Goal: Task Accomplishment & Management: Complete application form

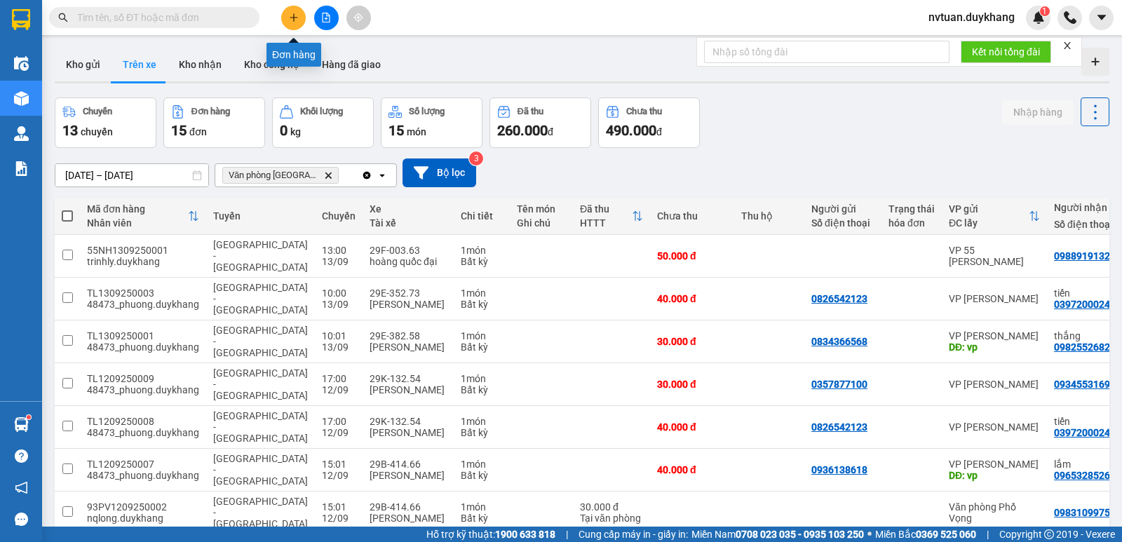
click at [299, 20] on button at bounding box center [293, 18] width 25 height 25
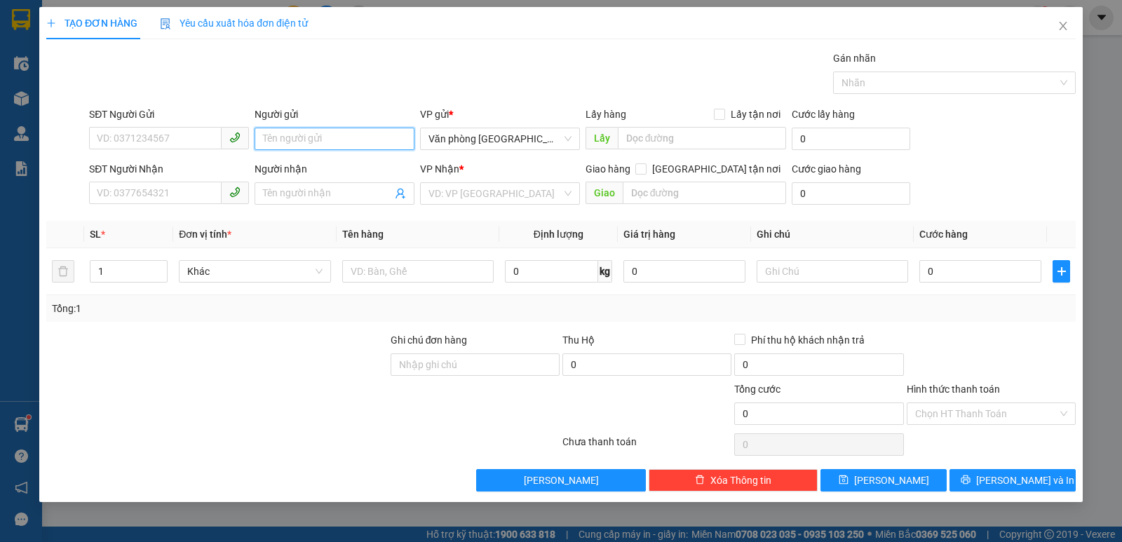
click at [318, 136] on input "Người gửi" at bounding box center [335, 139] width 160 height 22
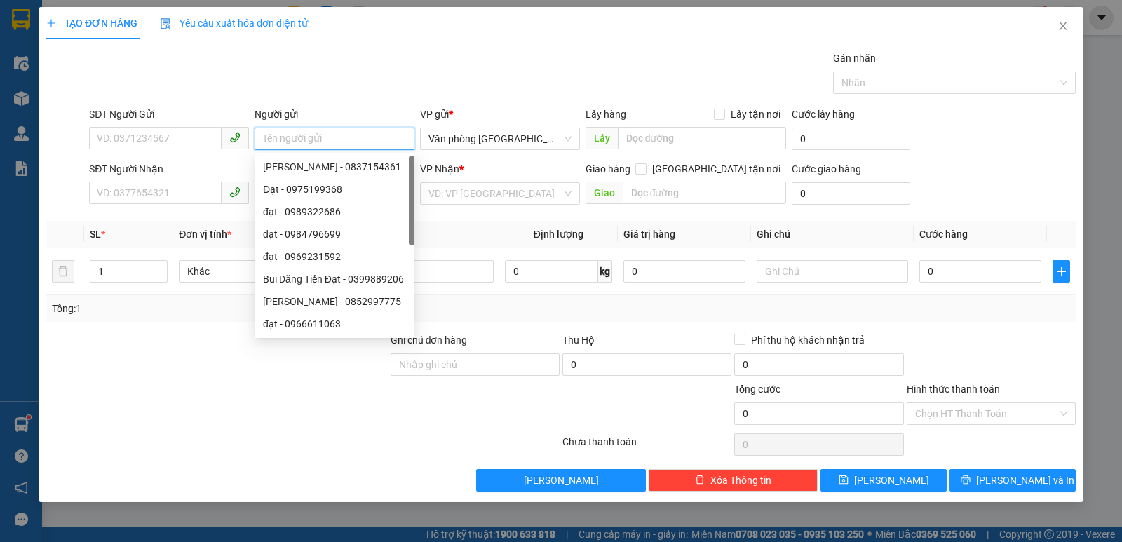
type input "ư"
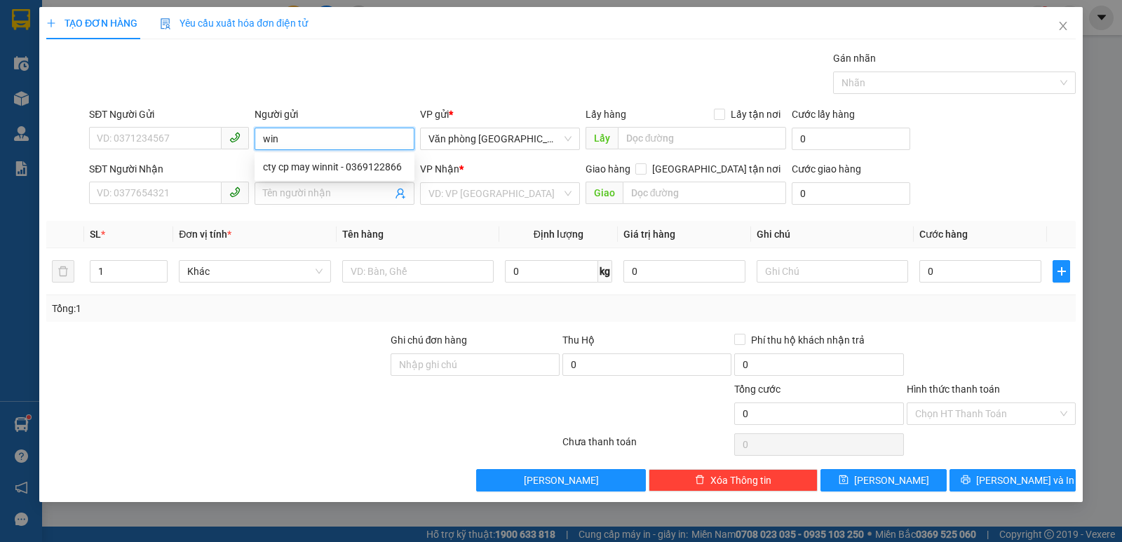
type input "win"
click at [342, 94] on div "Gói vận chuyển * Tiêu chuẩn Gán nhãn Nhãn" at bounding box center [582, 74] width 992 height 49
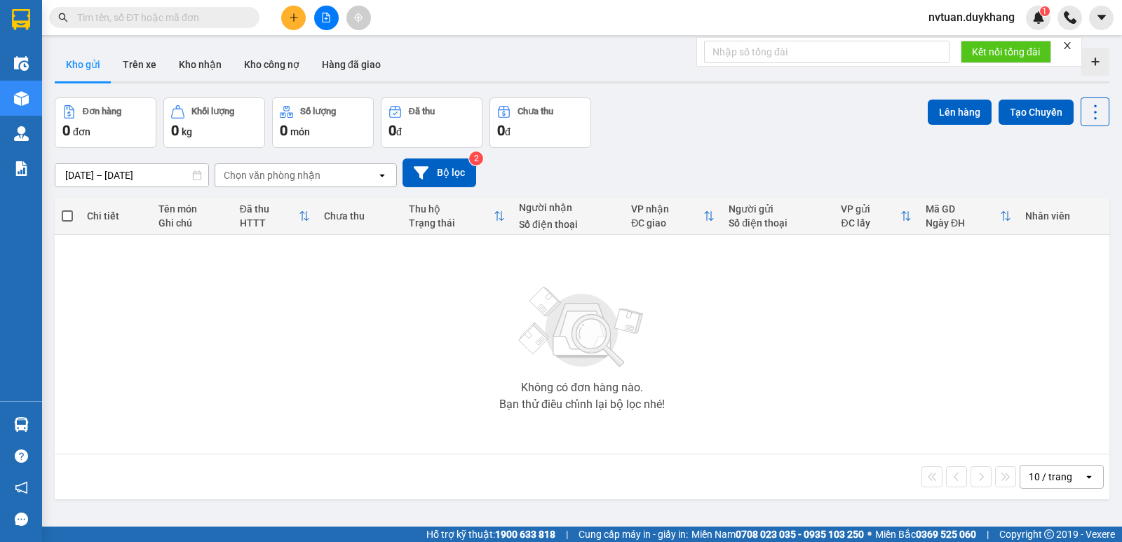
click at [291, 20] on icon "plus" at bounding box center [294, 18] width 10 height 10
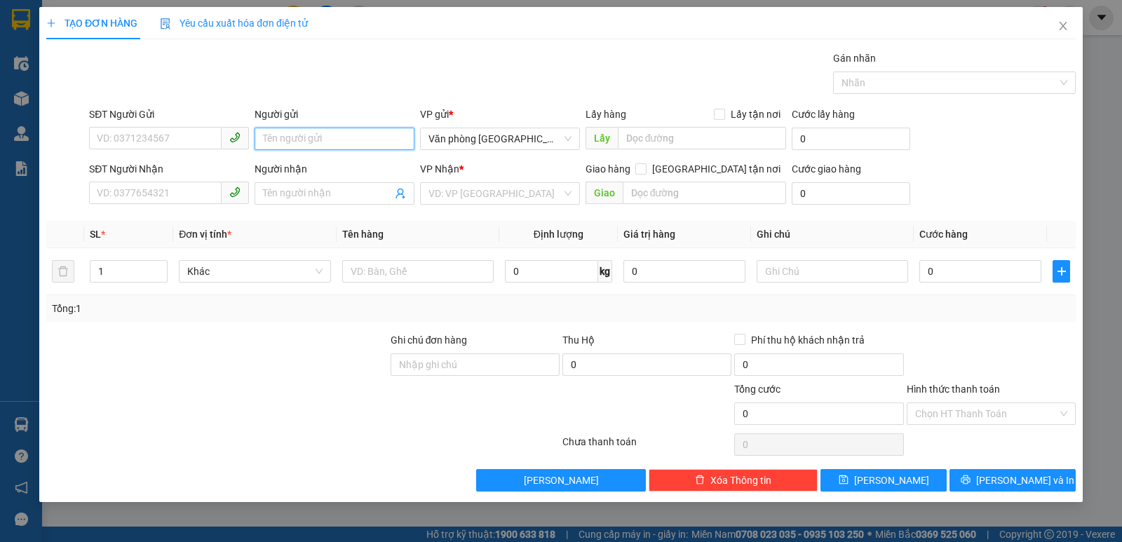
click at [290, 134] on input "Người gửi" at bounding box center [335, 139] width 160 height 22
type input "ư"
type input "win"
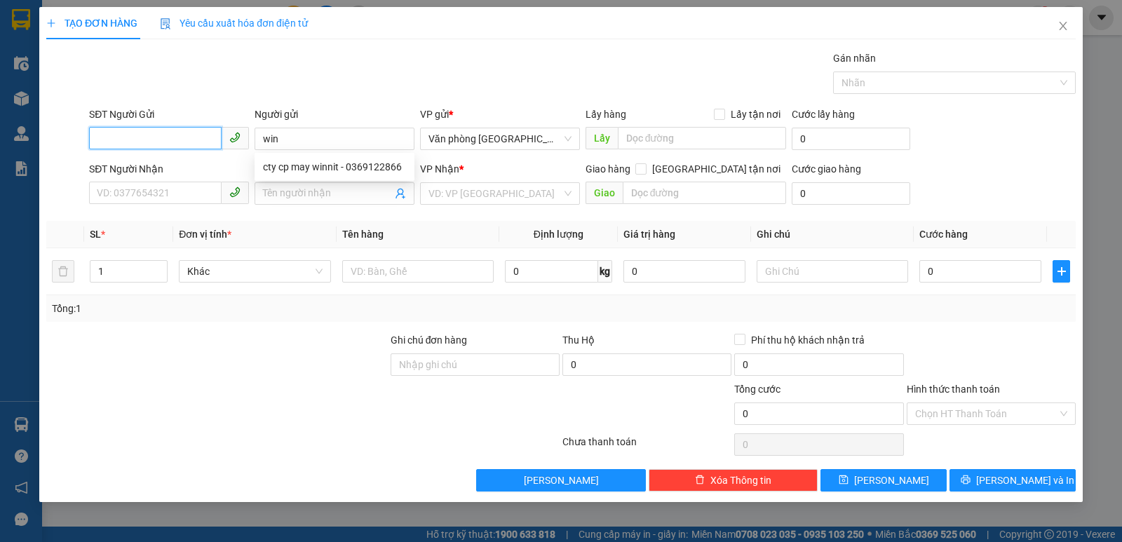
click at [151, 142] on input "SĐT Người Gửi" at bounding box center [155, 138] width 133 height 22
drag, startPoint x: 159, startPoint y: 168, endPoint x: 249, endPoint y: 158, distance: 90.2
click at [168, 169] on div "0813321993" at bounding box center [168, 166] width 143 height 15
type input "0813321993"
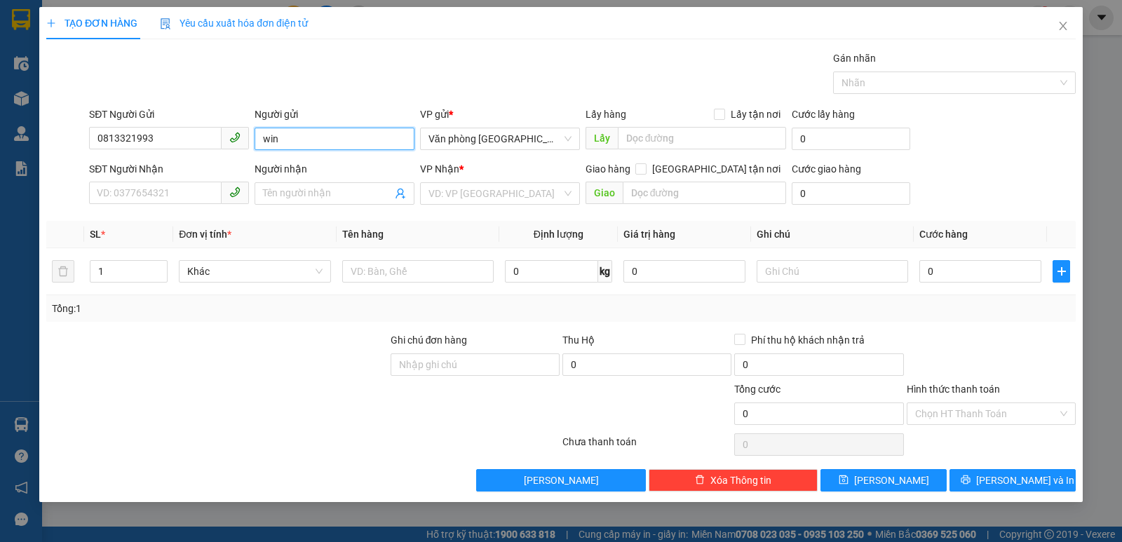
click at [297, 142] on input "win" at bounding box center [335, 139] width 160 height 22
type input "win ninh bình"
click at [324, 189] on input "Người nhận" at bounding box center [327, 193] width 129 height 15
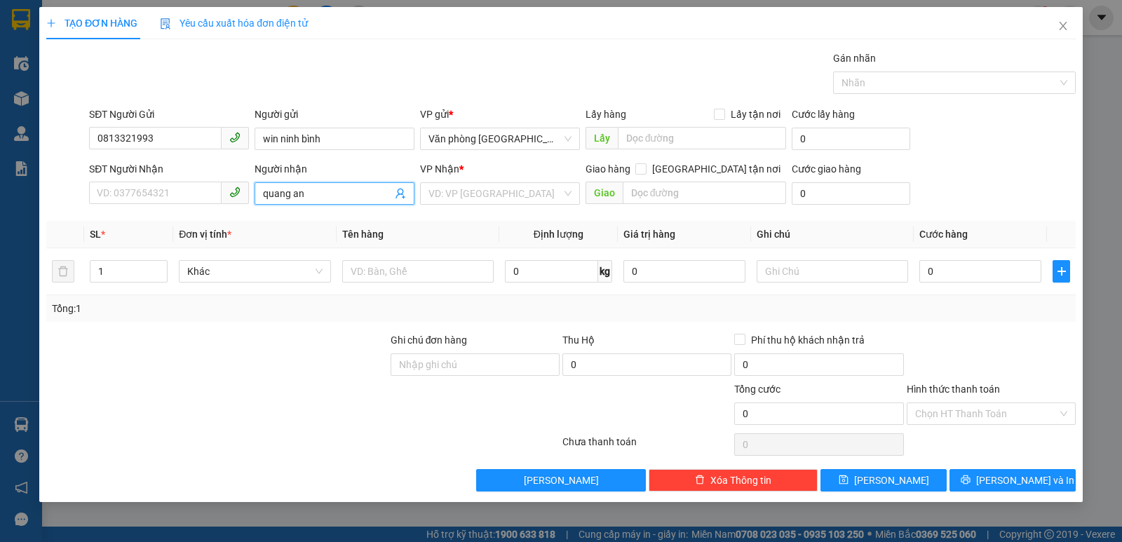
type input "quang anh"
click at [318, 247] on div "quang anh - 0385702002" at bounding box center [334, 243] width 143 height 15
type input "0385702002"
type input "quang anh"
click at [483, 201] on input "search" at bounding box center [495, 193] width 133 height 21
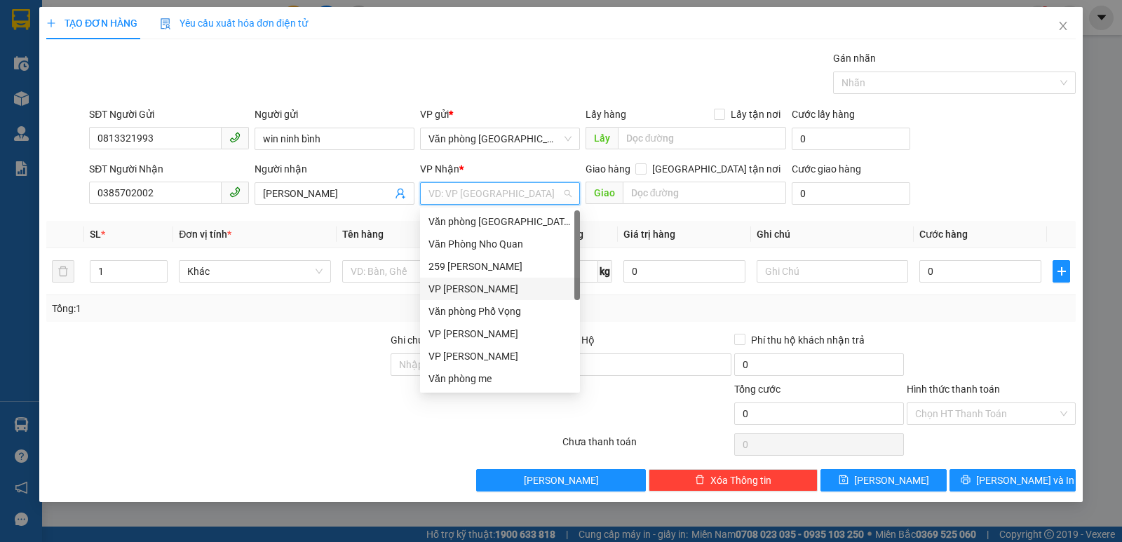
click at [487, 283] on div "VP [PERSON_NAME]" at bounding box center [500, 288] width 143 height 15
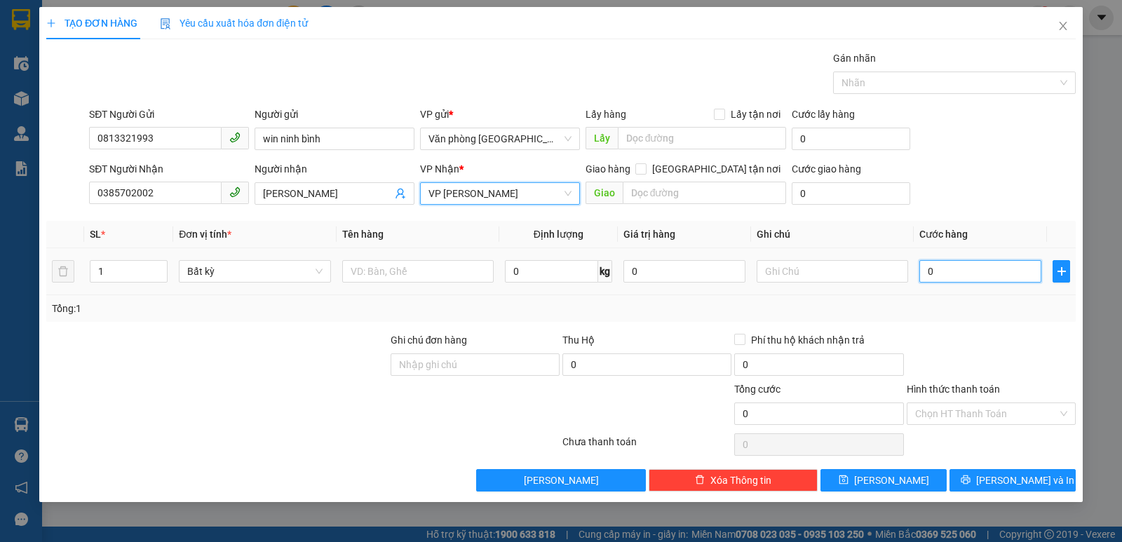
click at [954, 274] on input "0" at bounding box center [980, 271] width 122 height 22
type input "2"
type input "20"
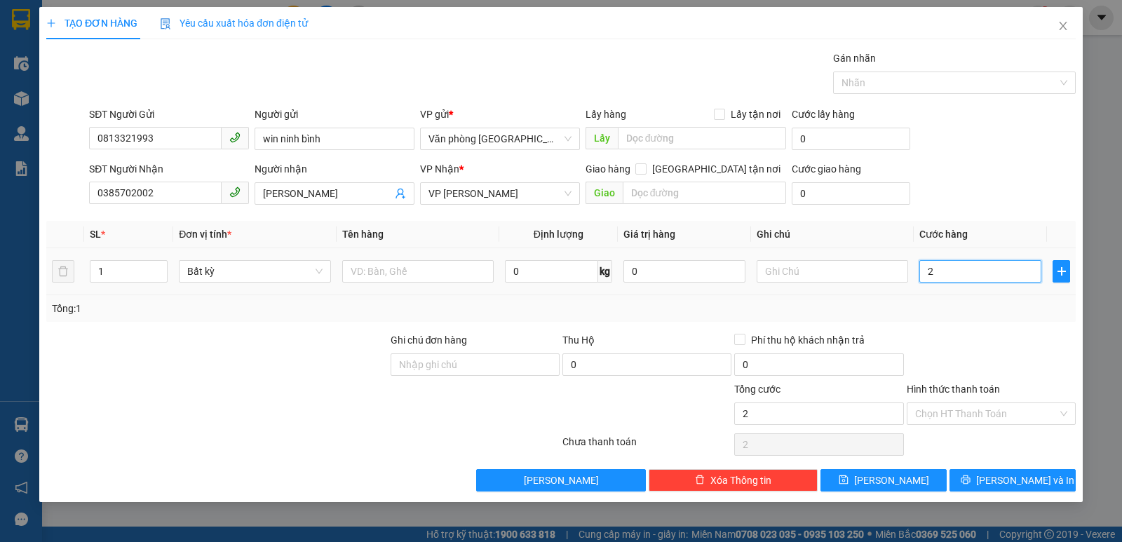
type input "20"
type input "200"
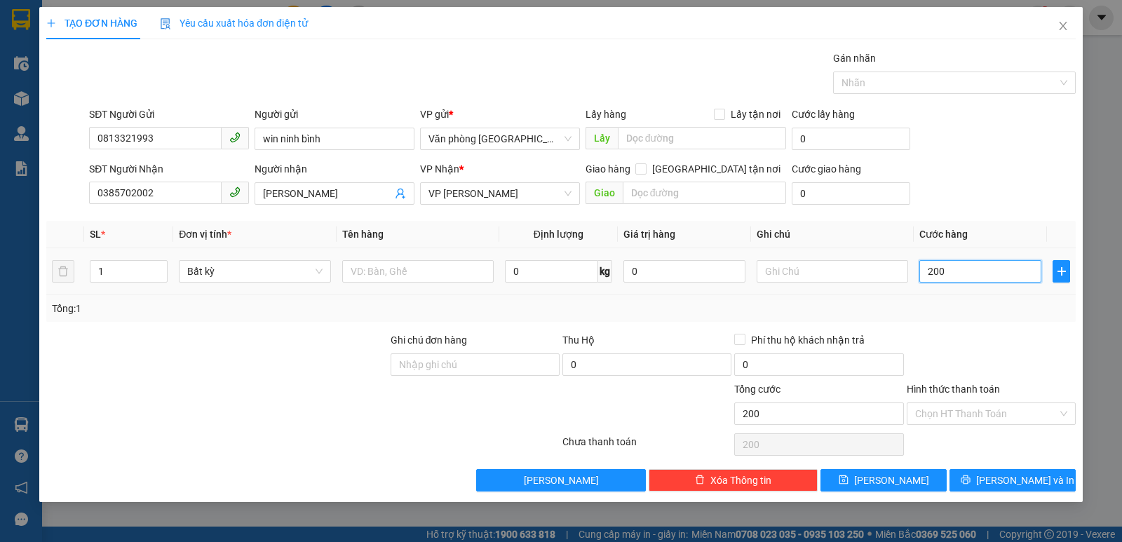
type input "2.000"
type input "20.000"
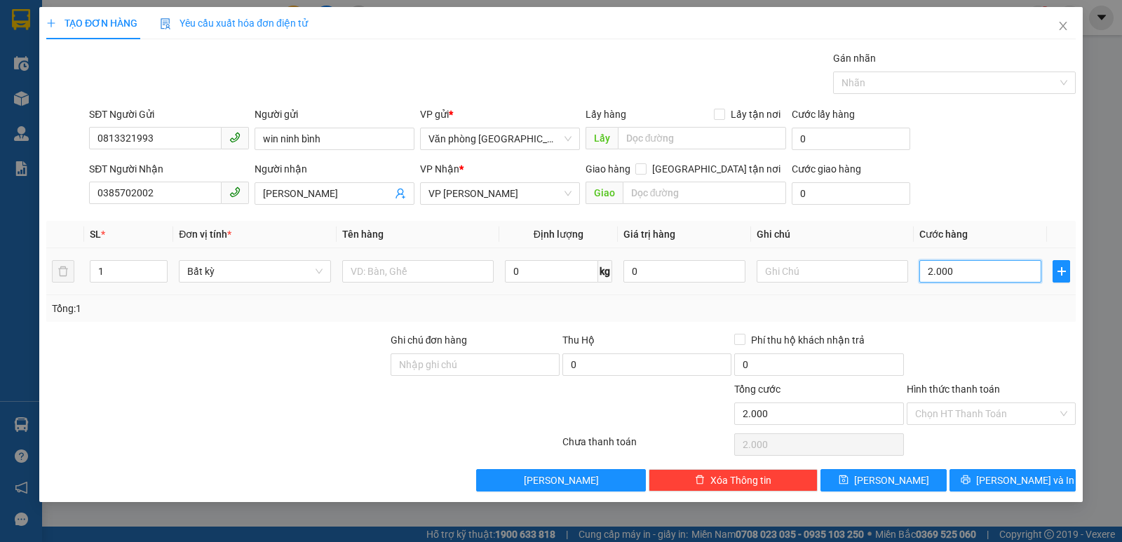
type input "20.000"
drag, startPoint x: 979, startPoint y: 426, endPoint x: 984, endPoint y: 414, distance: 12.9
click at [980, 421] on div "Hình thức thanh toán Chọn HT Thanh Toán" at bounding box center [991, 406] width 169 height 49
click at [984, 414] on input "Hình thức thanh toán" at bounding box center [986, 413] width 142 height 21
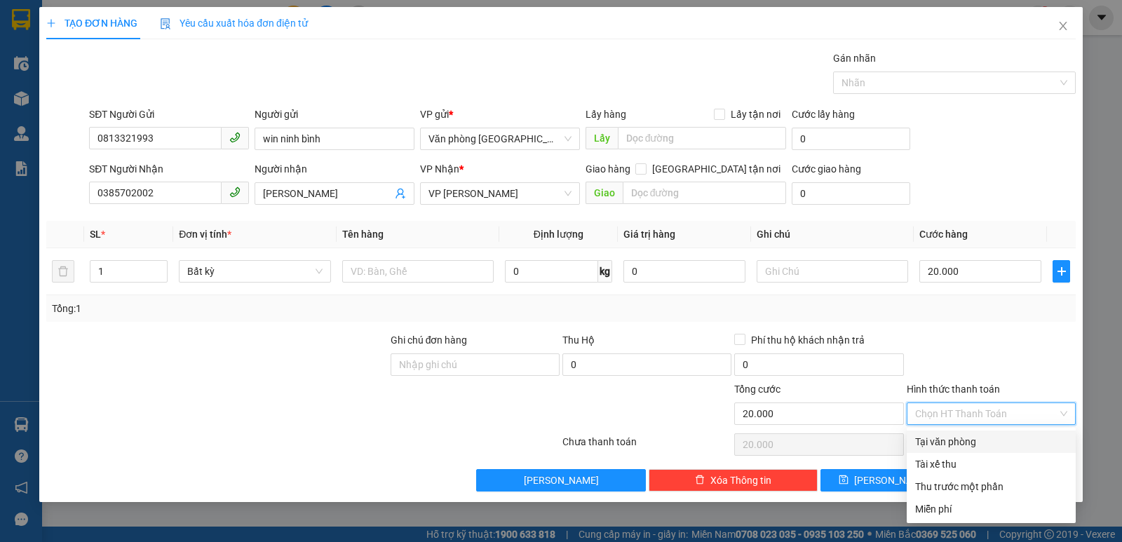
click at [980, 438] on div "Tại văn phòng" at bounding box center [991, 441] width 152 height 15
type input "0"
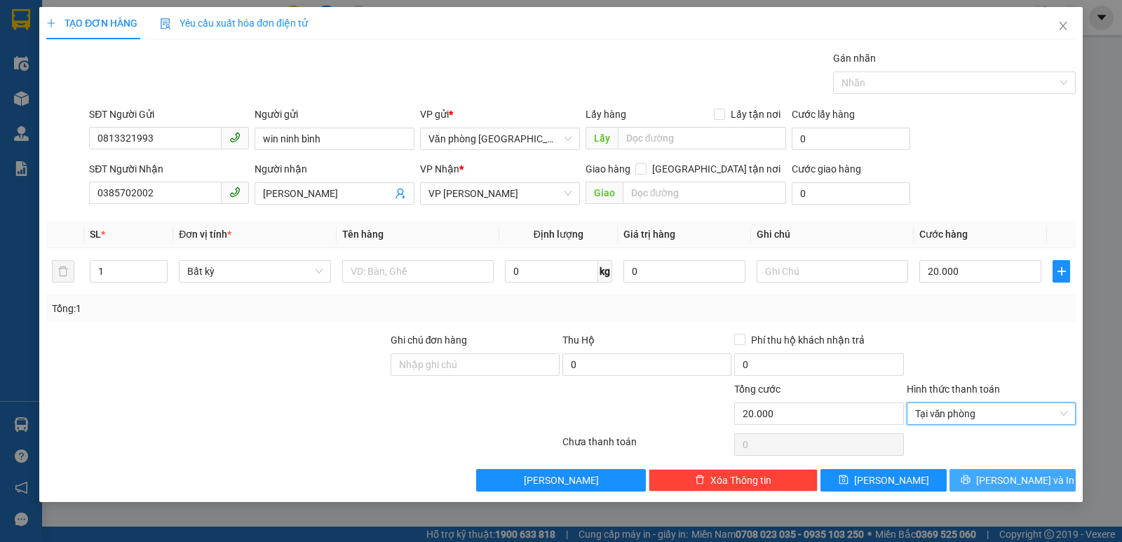
click at [971, 475] on icon "printer" at bounding box center [966, 480] width 10 height 10
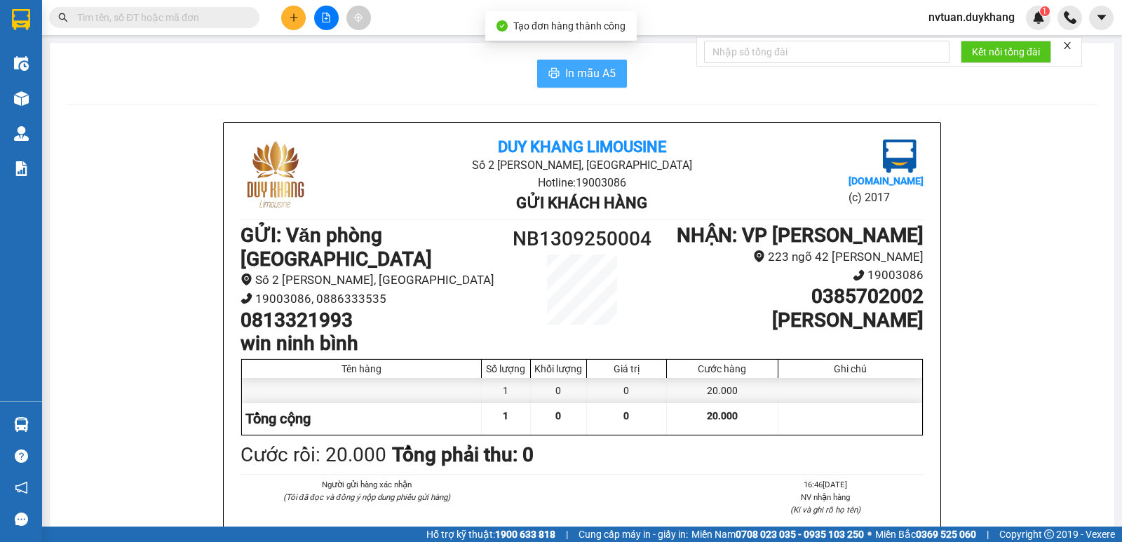
click at [552, 79] on icon "printer" at bounding box center [553, 72] width 11 height 11
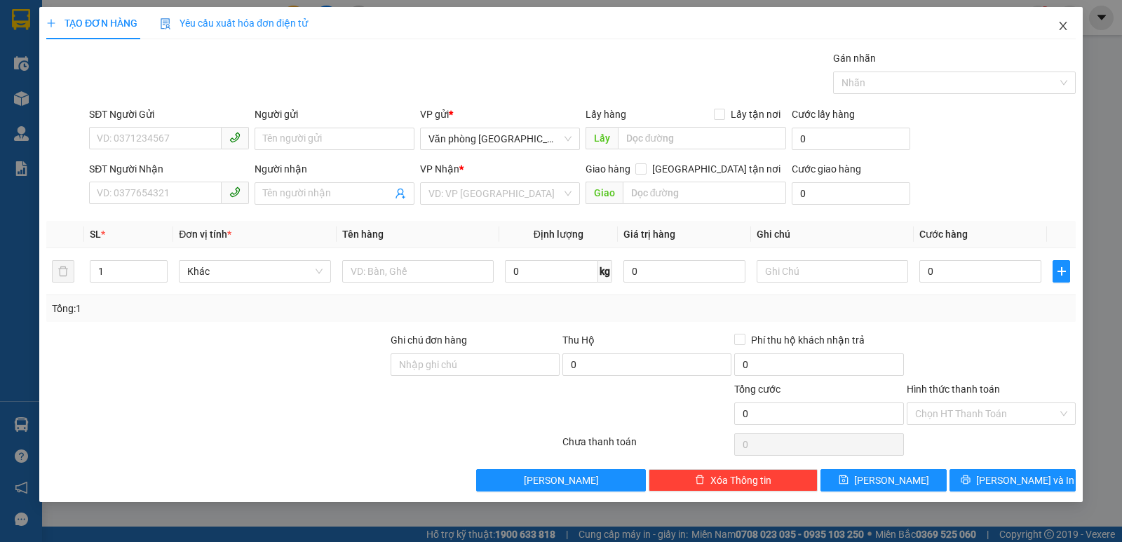
click at [1058, 25] on icon "close" at bounding box center [1063, 25] width 11 height 11
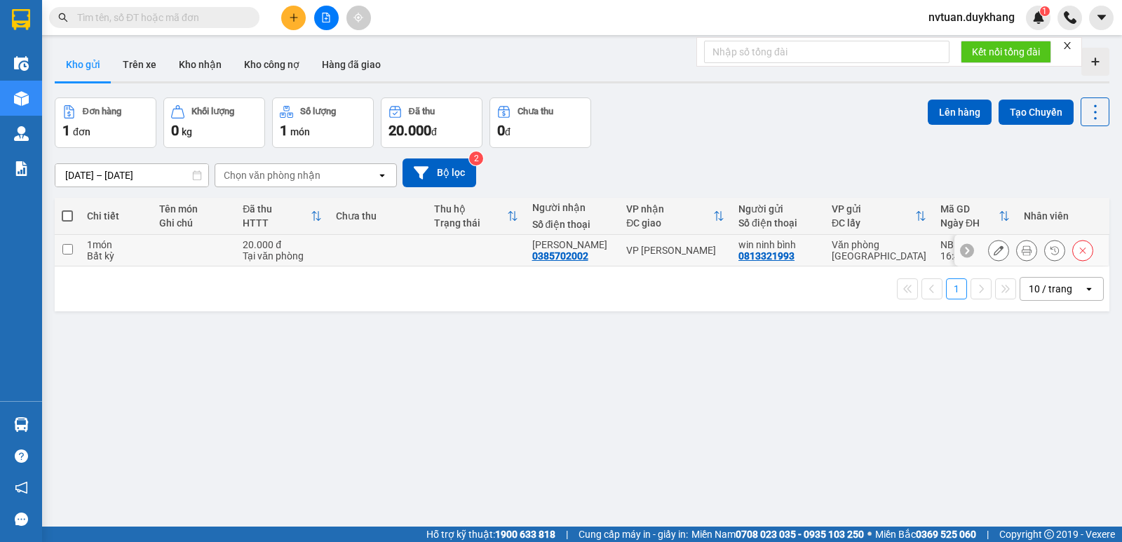
click at [70, 248] on input "checkbox" at bounding box center [67, 249] width 11 height 11
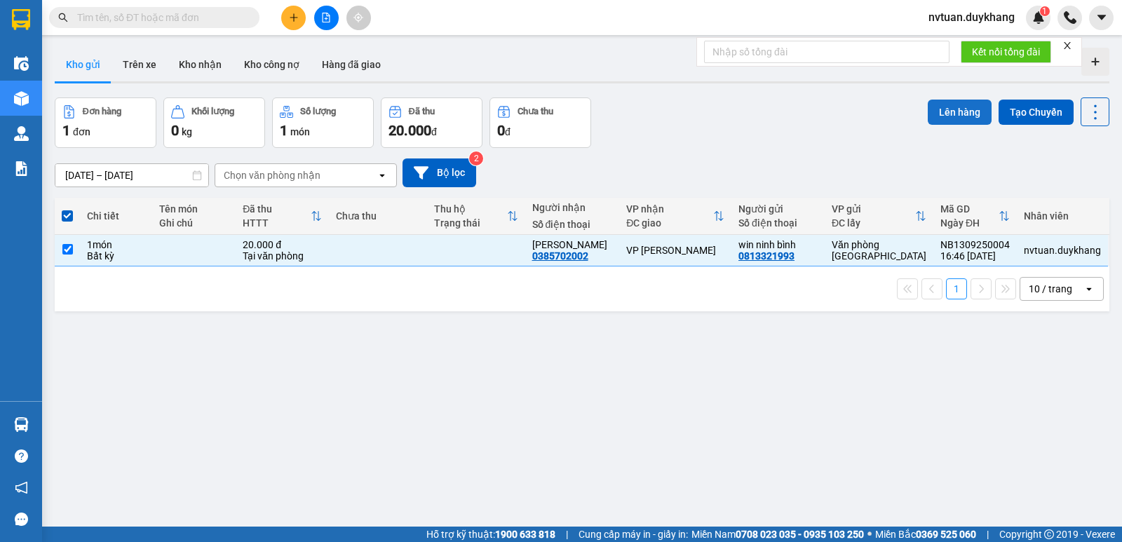
click at [939, 114] on button "Lên hàng" at bounding box center [960, 112] width 64 height 25
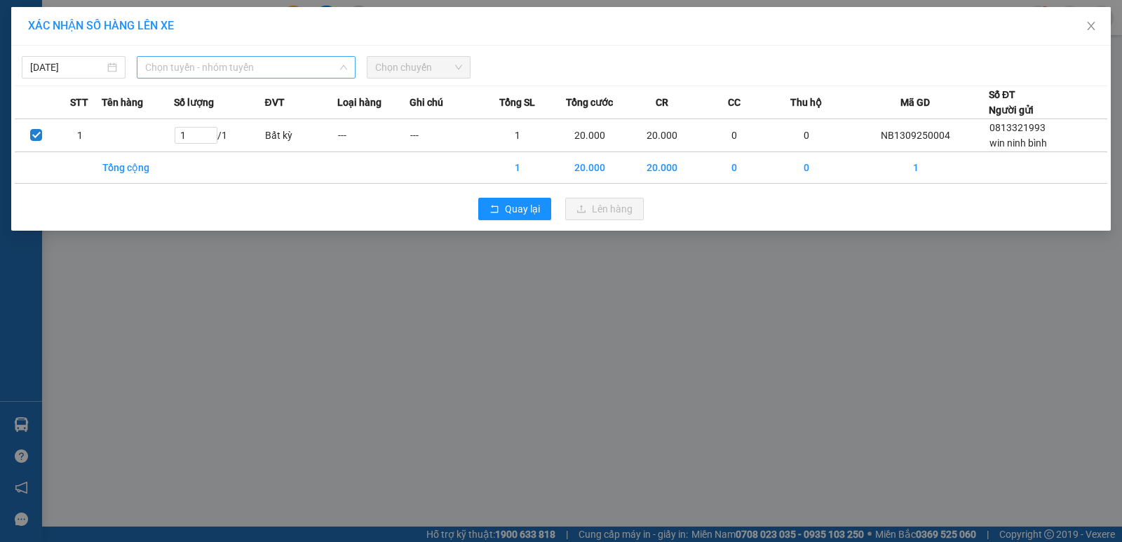
click at [175, 66] on span "Chọn tuyến - nhóm tuyến" at bounding box center [246, 67] width 202 height 21
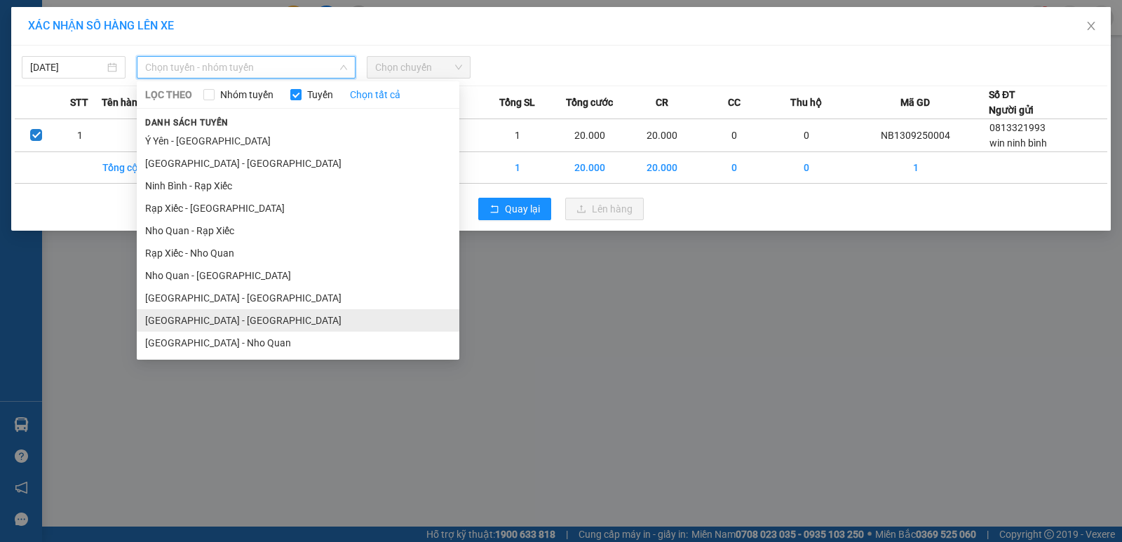
click at [175, 313] on li "Ninh Bình - Hà Nội" at bounding box center [298, 320] width 323 height 22
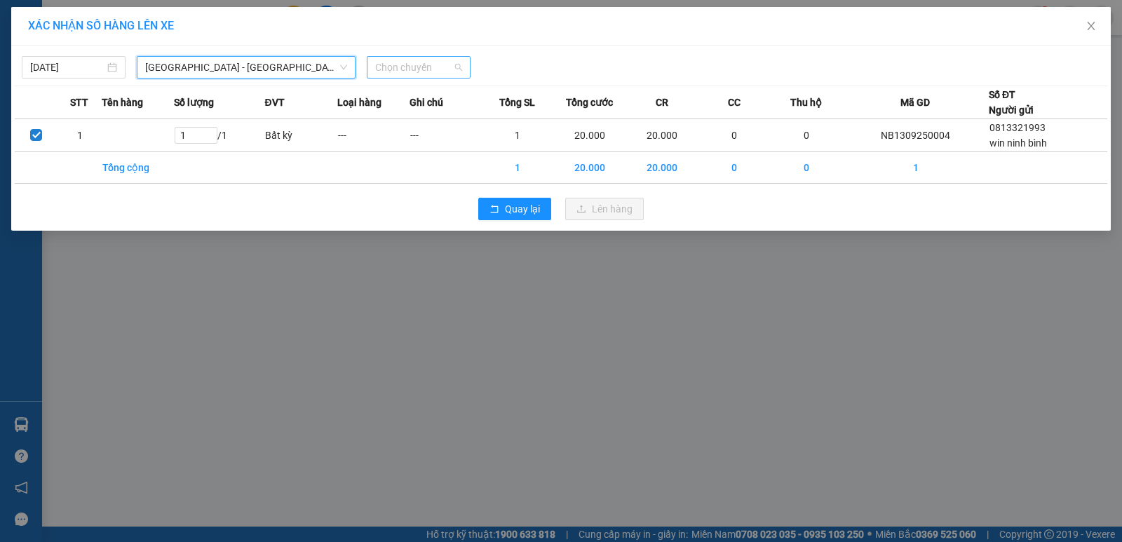
click at [423, 69] on span "Chọn chuyến" at bounding box center [418, 67] width 87 height 21
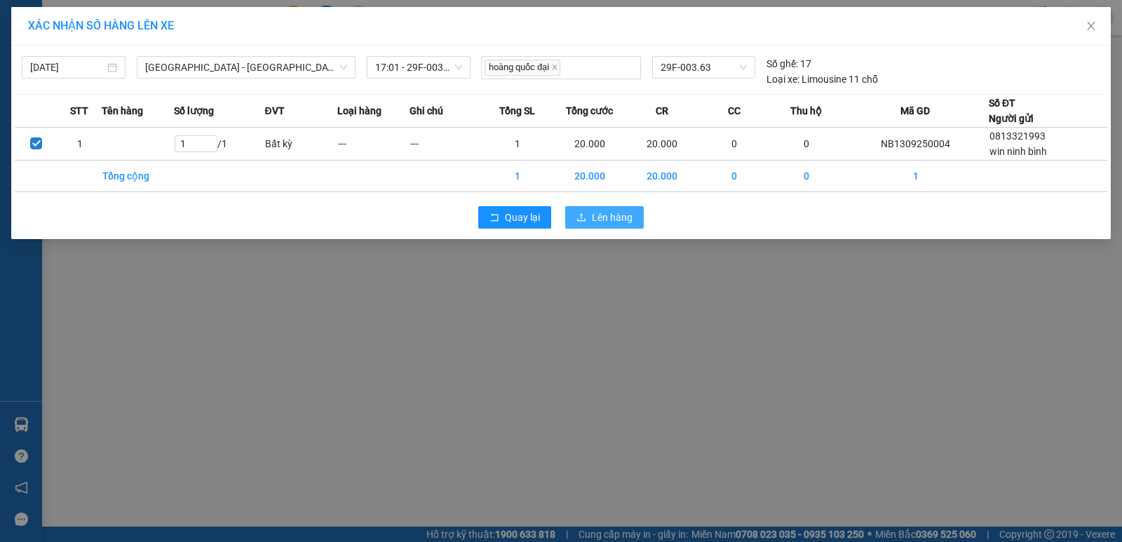
click at [605, 215] on span "Lên hàng" at bounding box center [612, 217] width 41 height 15
